Goal: Transaction & Acquisition: Obtain resource

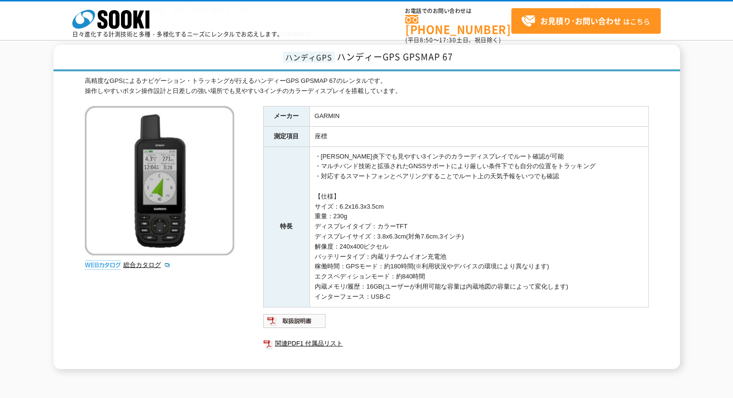
scroll to position [58, 0]
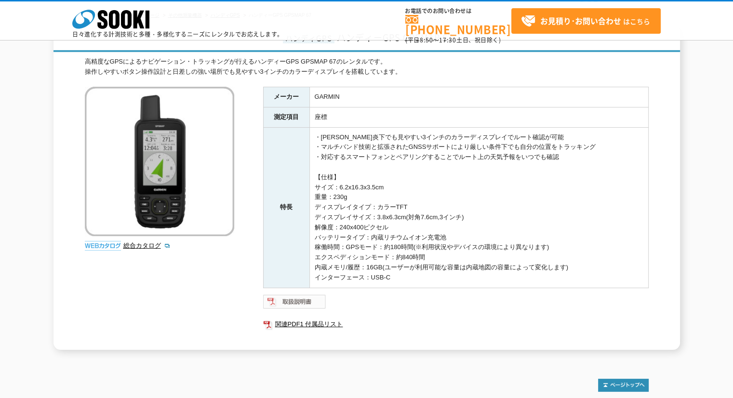
click at [280, 296] on img at bounding box center [294, 301] width 63 height 15
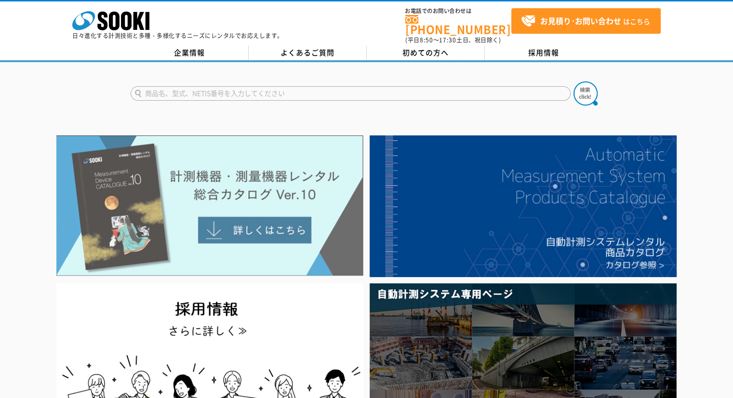
click at [270, 183] on img at bounding box center [209, 205] width 307 height 141
